Goal: Task Accomplishment & Management: Complete application form

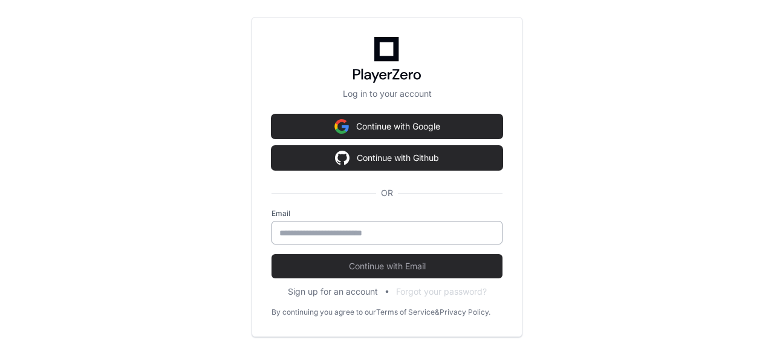
drag, startPoint x: 0, startPoint y: 0, endPoint x: 359, endPoint y: 230, distance: 426.2
click at [359, 230] on input "email" at bounding box center [386, 233] width 215 height 12
type input "**********"
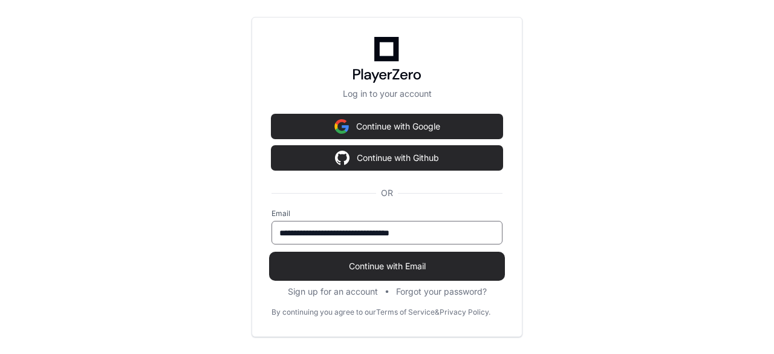
click at [380, 260] on span "Continue with Email" at bounding box center [386, 266] width 231 height 12
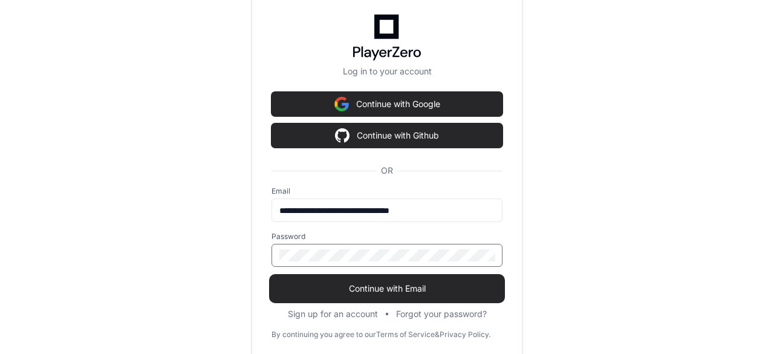
click at [384, 288] on span "Continue with Email" at bounding box center [386, 288] width 231 height 12
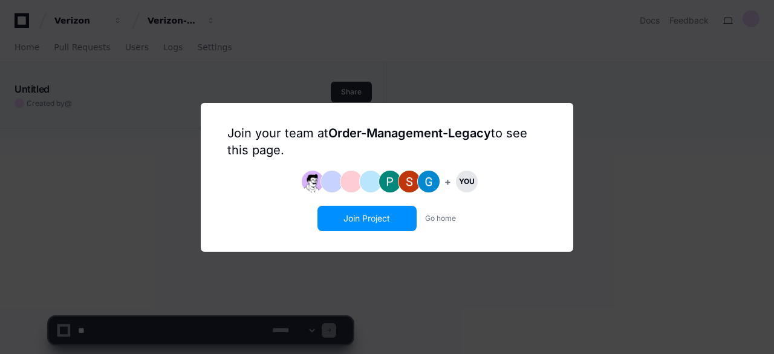
click at [372, 217] on button "Join Project" at bounding box center [367, 218] width 97 height 23
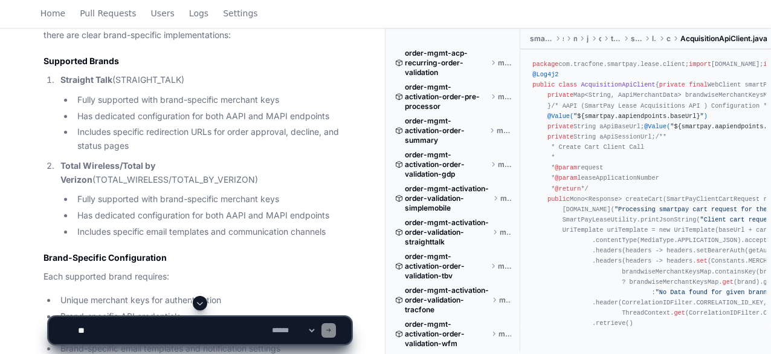
scroll to position [1164, 0]
